Goal: Task Accomplishment & Management: Manage account settings

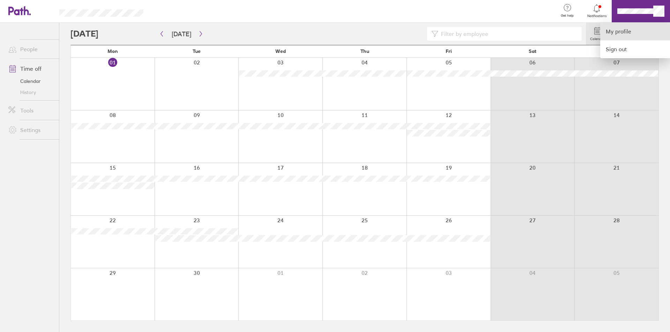
click at [614, 32] on link "My profile" at bounding box center [635, 32] width 70 height 18
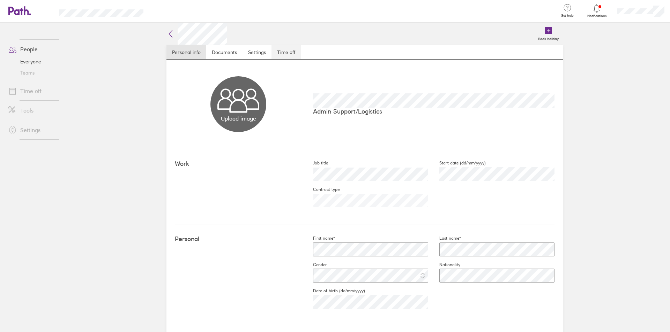
click at [285, 52] on link "Time off" at bounding box center [285, 52] width 29 height 14
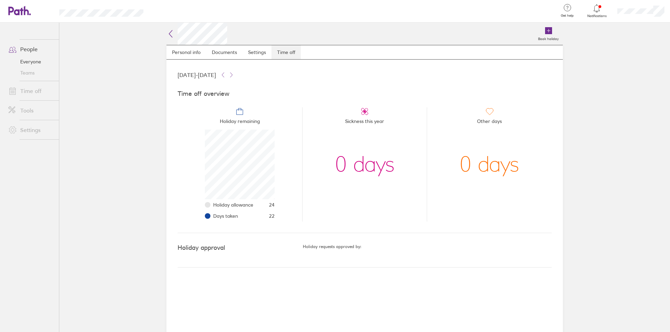
scroll to position [70, 70]
click at [19, 10] on icon at bounding box center [15, 11] width 15 height 8
